Goal: Task Accomplishment & Management: Complete application form

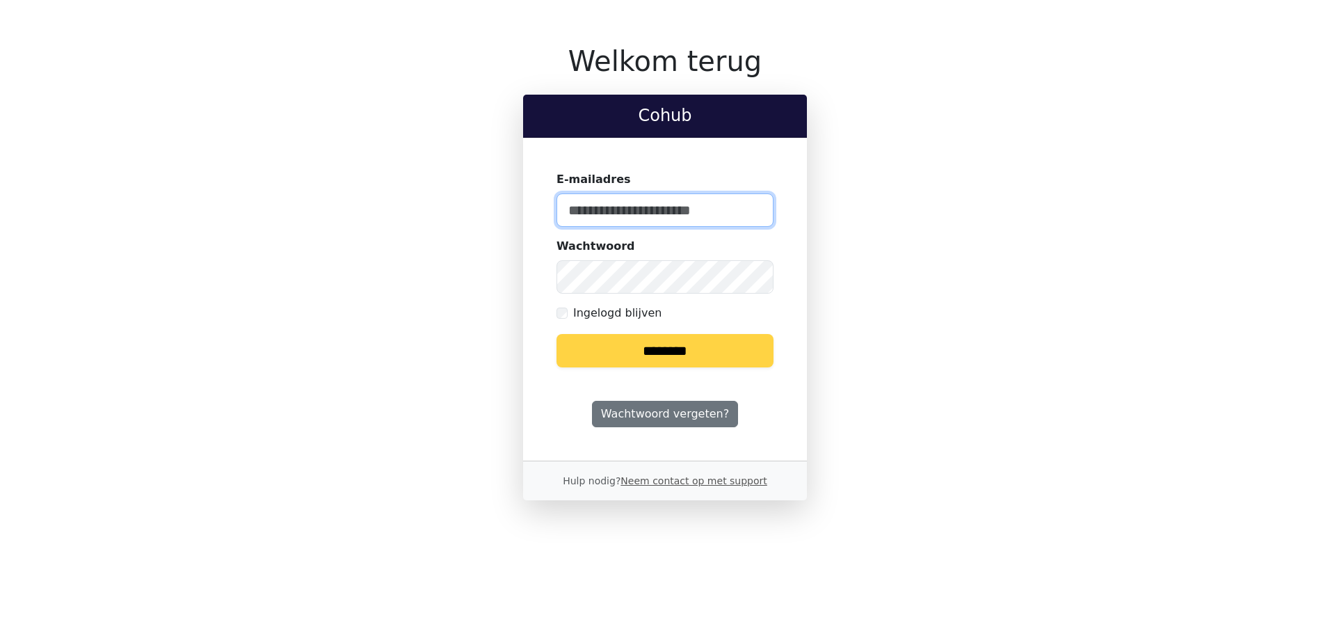
type input "*"
type input "**********"
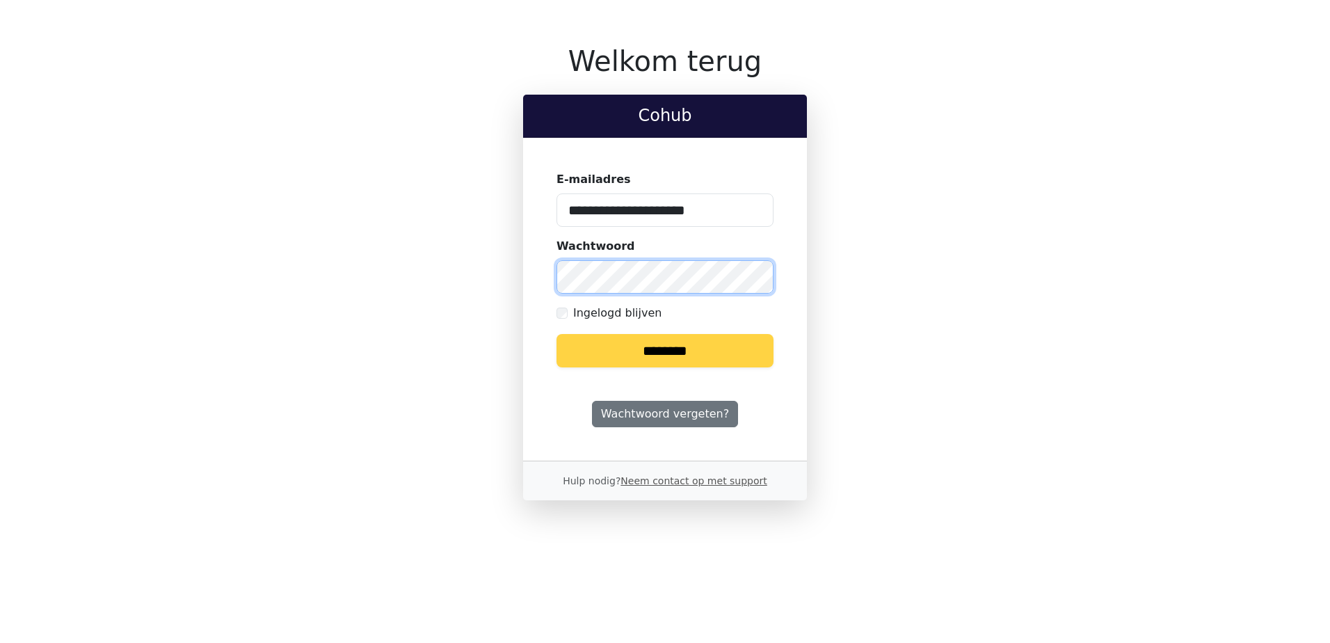
click at [556, 334] on input "********" at bounding box center [664, 350] width 217 height 33
click at [689, 353] on input "********" at bounding box center [664, 350] width 217 height 33
